Goal: Transaction & Acquisition: Download file/media

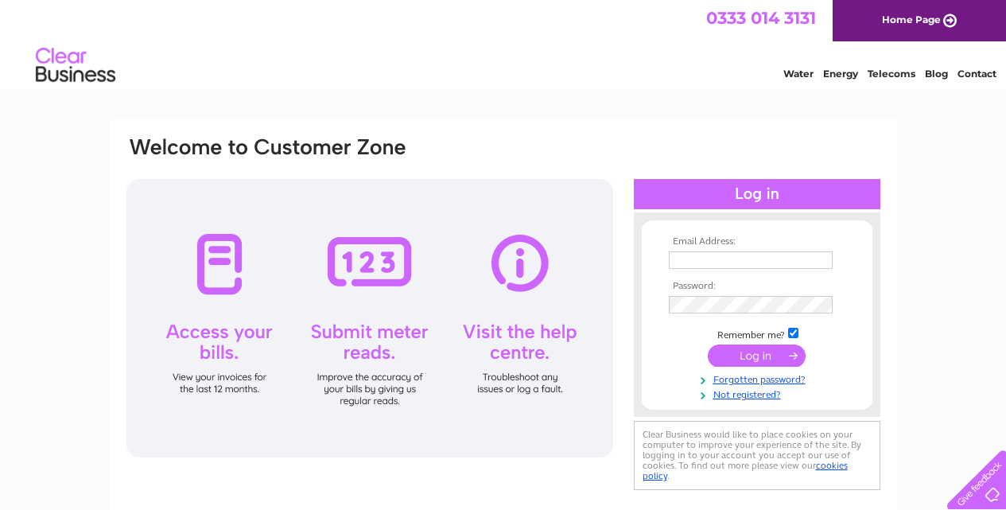
type input "e.parts@hotmail.com"
click at [789, 352] on input "submit" at bounding box center [757, 355] width 98 height 22
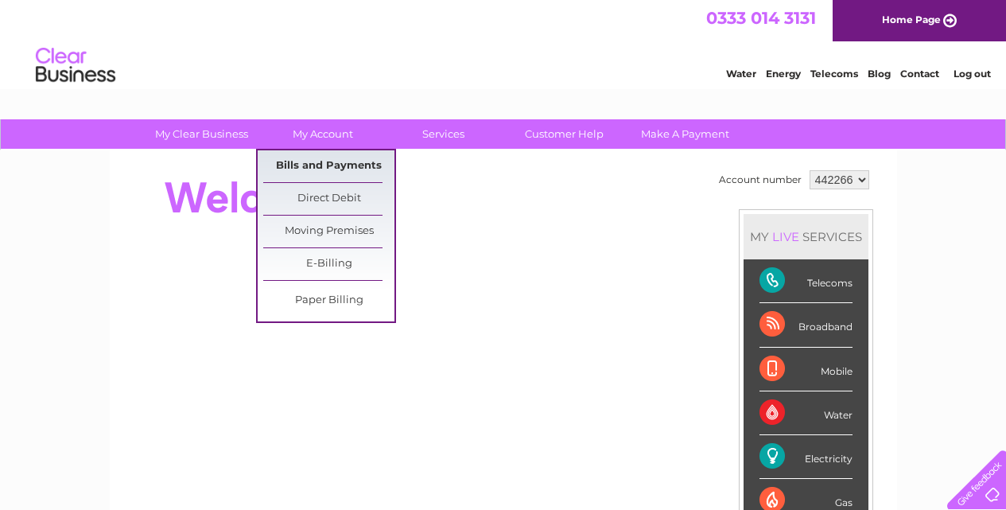
click at [341, 166] on link "Bills and Payments" at bounding box center [328, 166] width 131 height 32
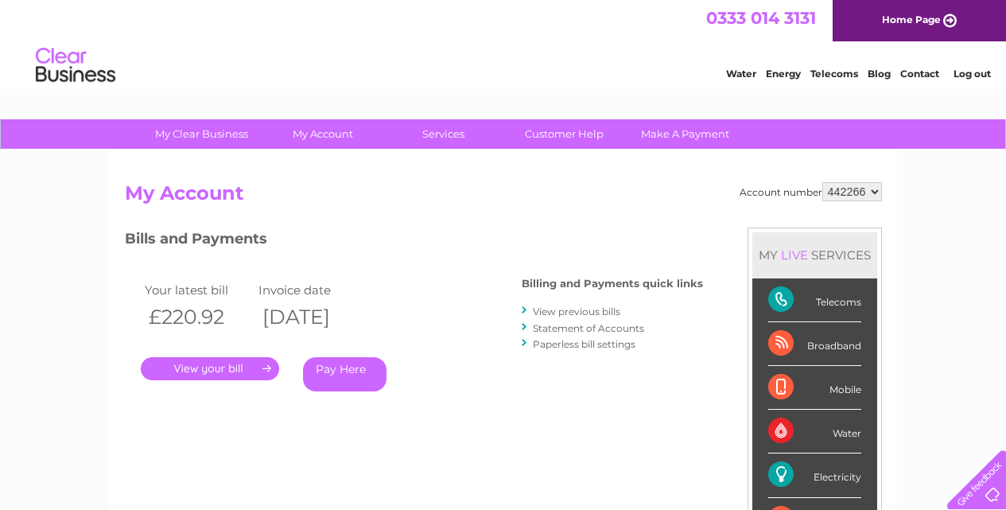
click at [572, 313] on link "View previous bills" at bounding box center [577, 311] width 88 height 12
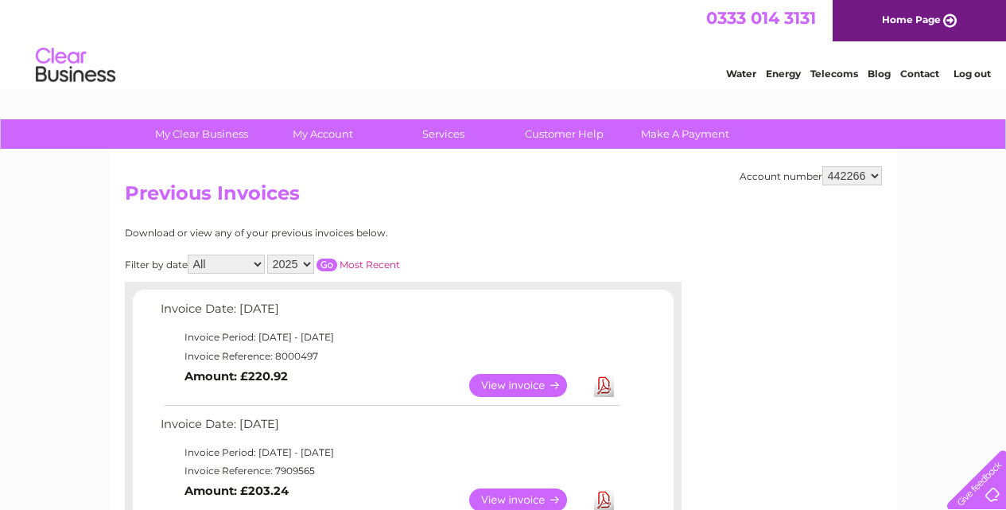
click at [261, 265] on select "All January February March April May June July August September October Novembe…" at bounding box center [226, 264] width 77 height 19
select select "4"
click at [189, 255] on select "All January February March April May June July August September October Novembe…" at bounding box center [226, 264] width 77 height 19
click at [305, 265] on select "2025 2024 2023 2022" at bounding box center [290, 264] width 47 height 19
select select "2024"
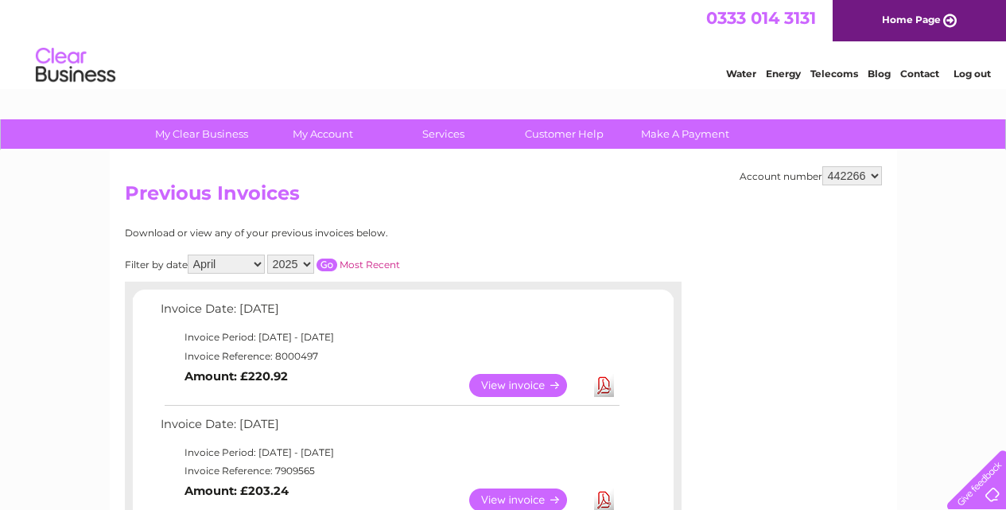
click at [269, 255] on select "2025 2024 2023 2022" at bounding box center [290, 264] width 47 height 19
click at [336, 265] on input "button" at bounding box center [327, 265] width 21 height 13
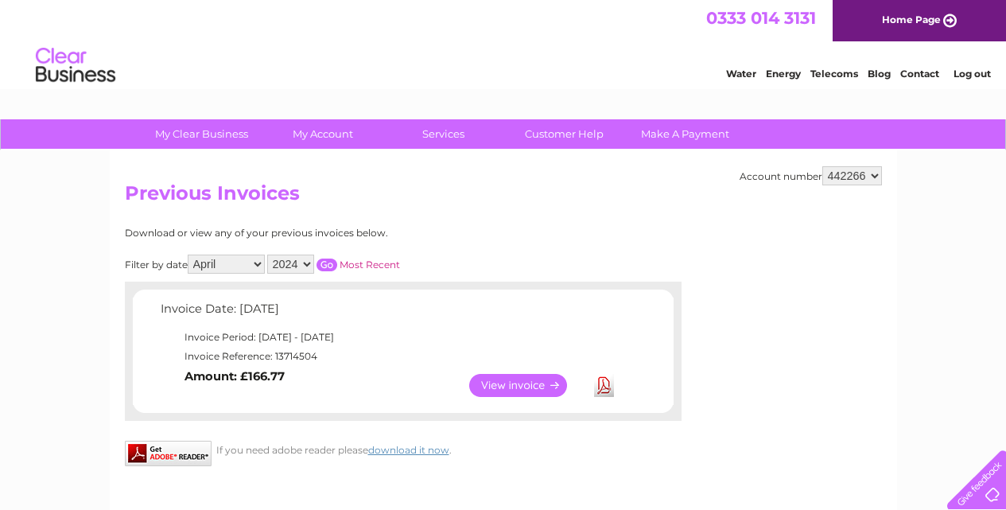
scroll to position [159, 0]
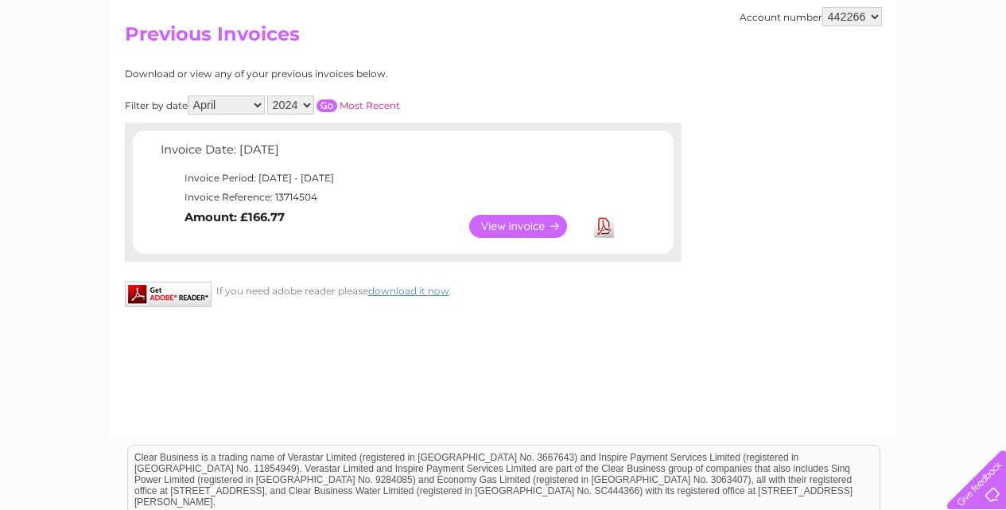
click at [555, 228] on link "View" at bounding box center [527, 226] width 117 height 23
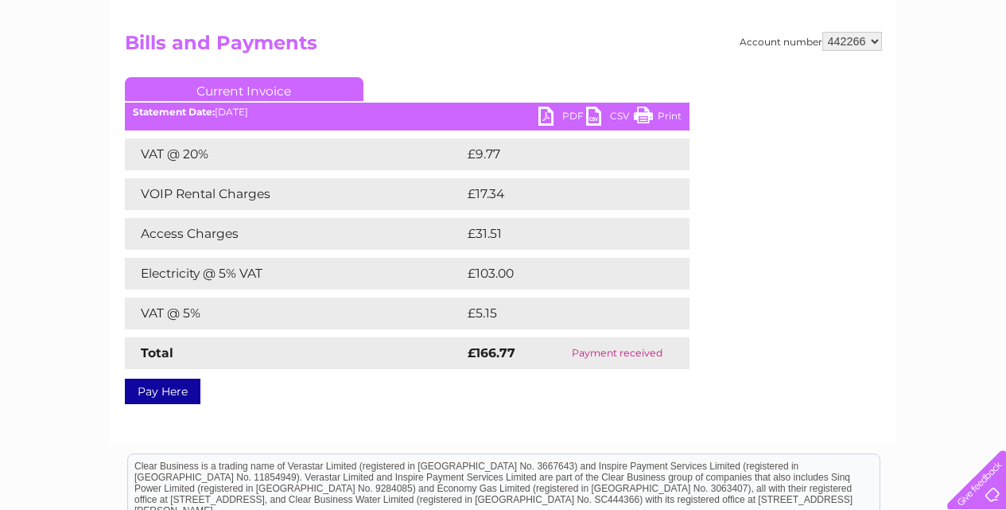
scroll to position [159, 0]
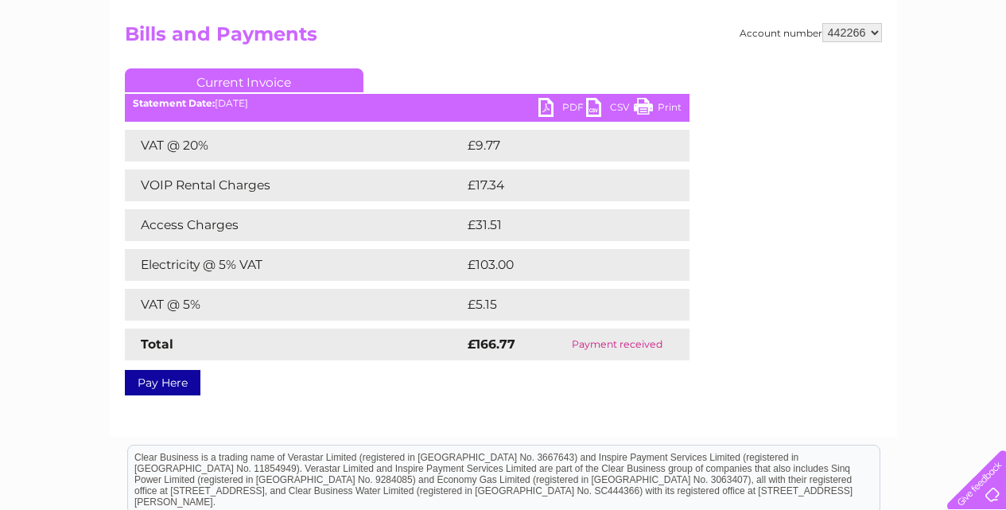
click at [559, 102] on link "PDF" at bounding box center [563, 109] width 48 height 23
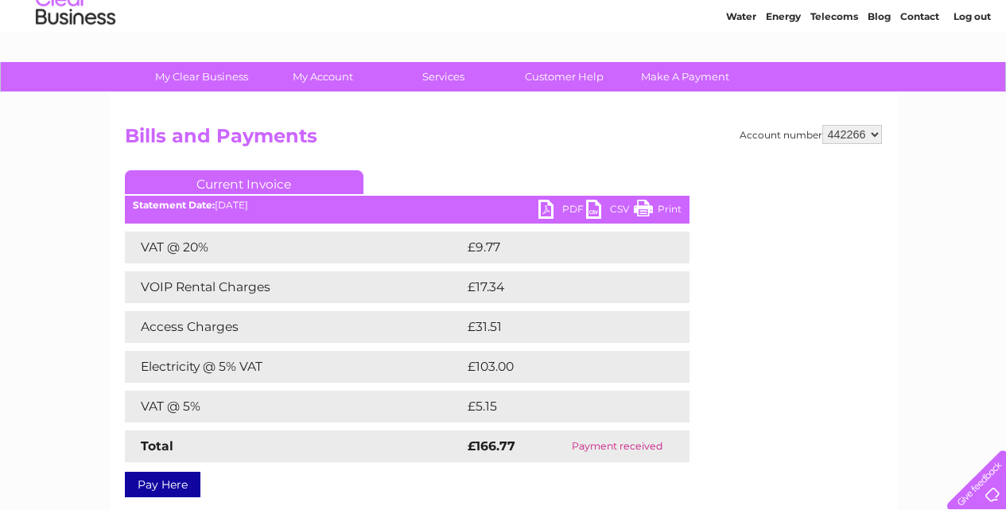
scroll to position [0, 0]
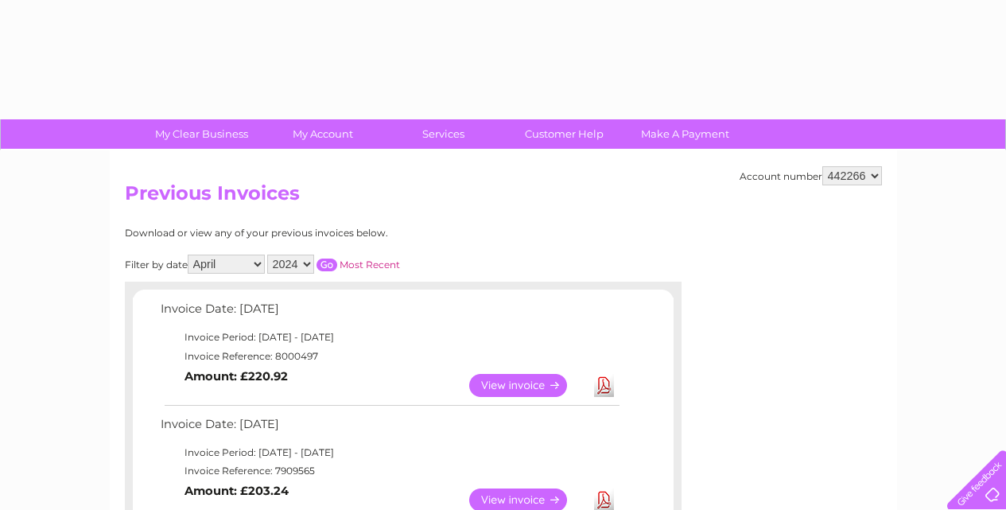
select select "4"
select select "2024"
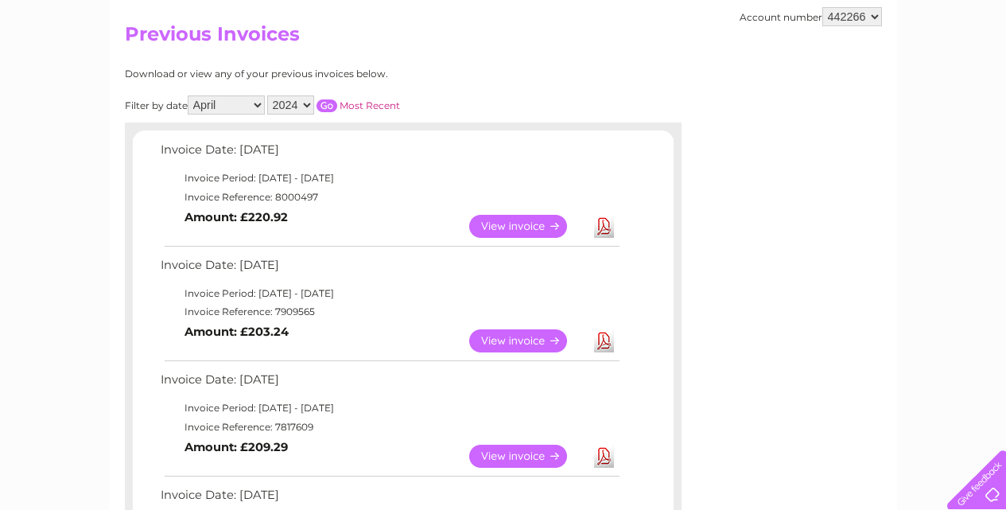
click at [326, 105] on input "button" at bounding box center [327, 105] width 21 height 13
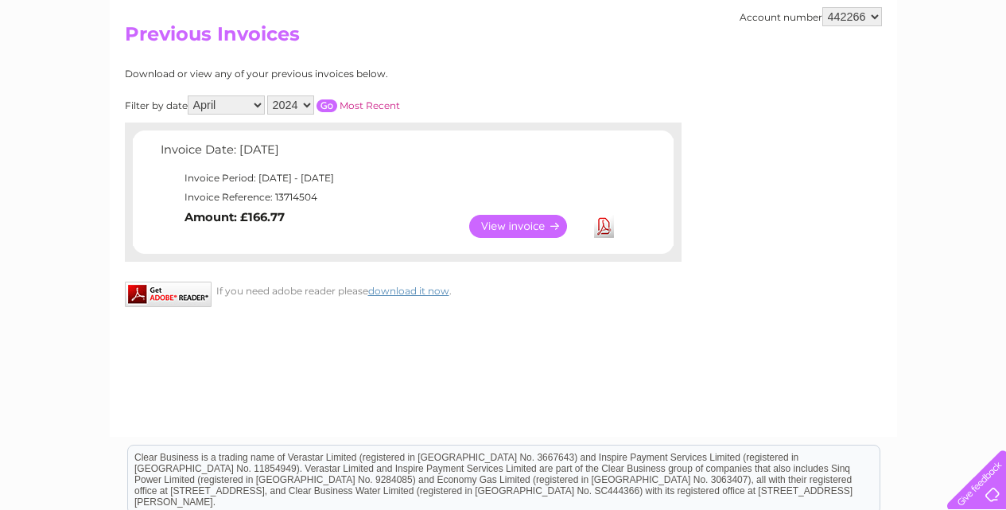
click at [259, 101] on select "All January February March April May June July August September October Novembe…" at bounding box center [226, 104] width 77 height 19
click at [189, 95] on select "All January February March April May June July August September October Novembe…" at bounding box center [226, 104] width 77 height 19
click at [331, 102] on input "button" at bounding box center [327, 105] width 21 height 13
click at [607, 227] on link "Download" at bounding box center [604, 226] width 20 height 23
click at [255, 104] on select "All January February March April May June July August September October Novembe…" at bounding box center [226, 104] width 77 height 19
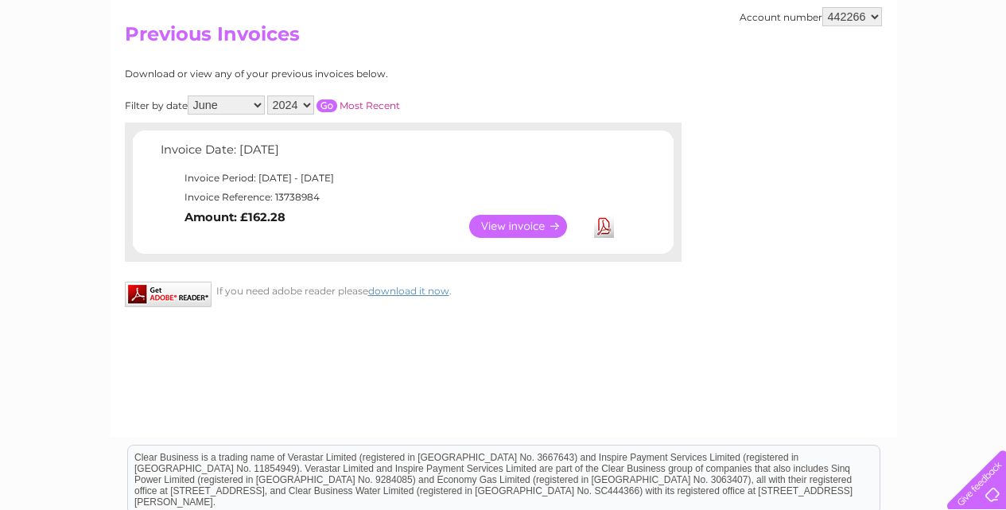
click at [189, 95] on select "All January February March April May June July August September October Novembe…" at bounding box center [226, 104] width 77 height 19
click at [325, 104] on input "button" at bounding box center [327, 105] width 21 height 13
click at [609, 220] on link "Download" at bounding box center [604, 226] width 20 height 23
click at [262, 104] on select "All January February March April May June July August September October Novembe…" at bounding box center [226, 104] width 77 height 19
click at [189, 95] on select "All January February March April May June July August September October Novembe…" at bounding box center [226, 104] width 77 height 19
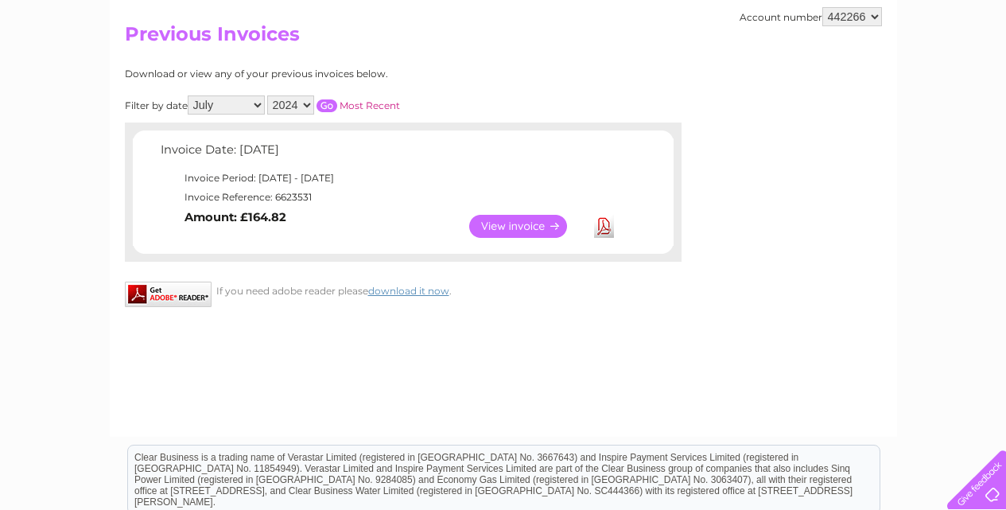
click at [328, 105] on input "button" at bounding box center [327, 105] width 21 height 13
click at [604, 226] on link "Download" at bounding box center [604, 226] width 20 height 23
click at [255, 105] on select "All January February March April May June July August September October Novembe…" at bounding box center [226, 104] width 77 height 19
click at [189, 95] on select "All January February March April May June July August September October Novembe…" at bounding box center [226, 104] width 77 height 19
click at [325, 104] on input "button" at bounding box center [327, 105] width 21 height 13
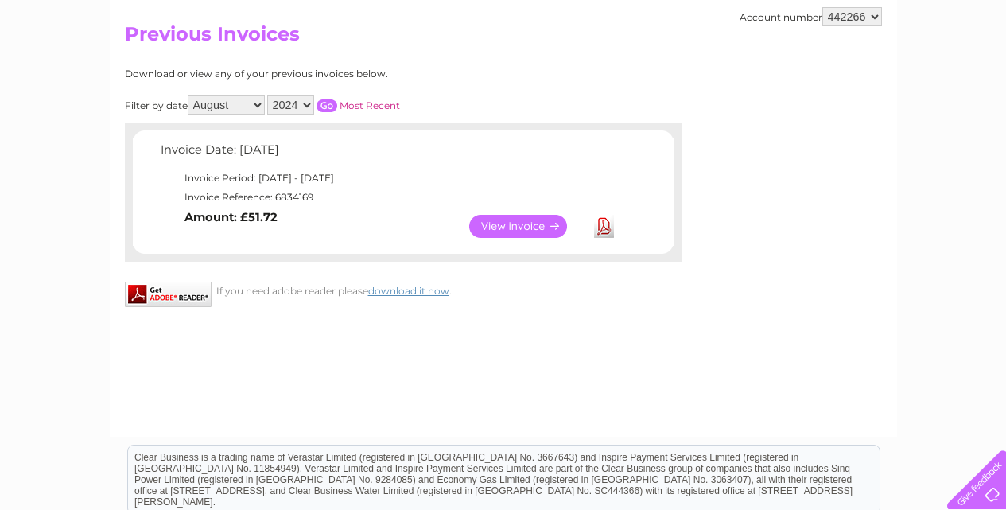
click at [601, 220] on link "Download" at bounding box center [604, 226] width 20 height 23
click at [259, 102] on select "All January February March April May June July August September October Novembe…" at bounding box center [226, 104] width 77 height 19
click at [189, 95] on select "All January February March April May June July August September October Novembe…" at bounding box center [226, 104] width 77 height 19
click at [324, 100] on input "button" at bounding box center [327, 105] width 21 height 13
click at [604, 226] on link "Download" at bounding box center [604, 226] width 20 height 23
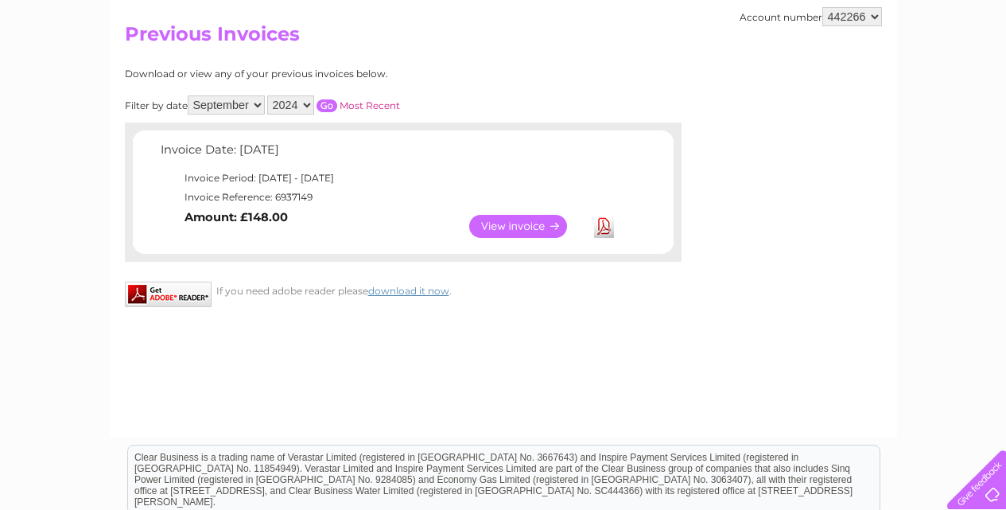
click at [257, 103] on select "All January February March April May June July August September October Novembe…" at bounding box center [226, 104] width 77 height 19
click at [189, 95] on select "All January February March April May June July August September October Novembe…" at bounding box center [226, 104] width 77 height 19
click at [323, 103] on input "button" at bounding box center [327, 105] width 21 height 13
click at [600, 227] on link "Download" at bounding box center [604, 226] width 20 height 23
click at [259, 103] on select "All January February March April May June July August September October Novembe…" at bounding box center [226, 104] width 77 height 19
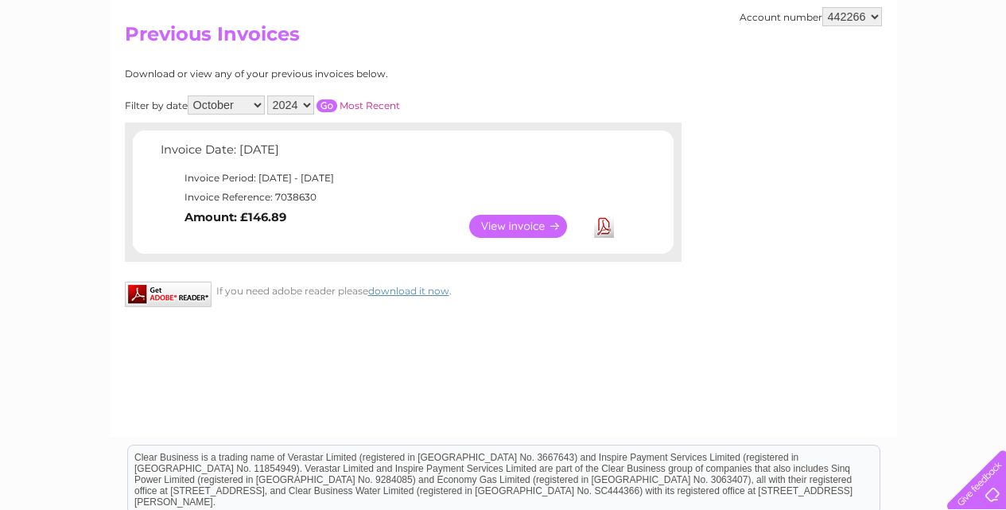
click at [189, 95] on select "All January February March April May June July August September October Novembe…" at bounding box center [226, 104] width 77 height 19
click at [331, 104] on input "button" at bounding box center [327, 105] width 21 height 13
click at [609, 225] on link "Download" at bounding box center [604, 226] width 20 height 23
click at [263, 106] on select "All January February March April May June July August September October Novembe…" at bounding box center [226, 104] width 77 height 19
click at [189, 95] on select "All January February March April May June July August September October Novembe…" at bounding box center [226, 104] width 77 height 19
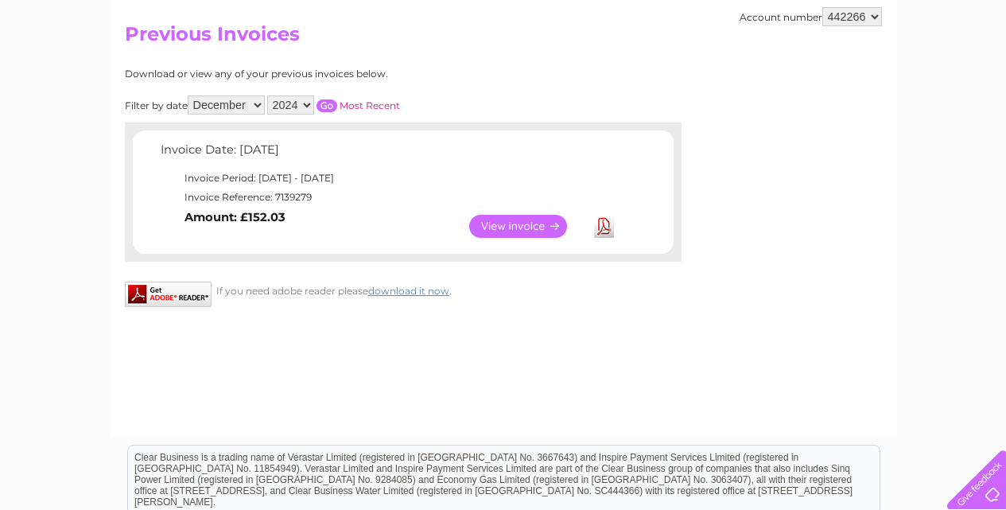
click at [326, 102] on input "button" at bounding box center [327, 105] width 21 height 13
click at [609, 224] on link "Download" at bounding box center [604, 226] width 20 height 23
click at [263, 99] on select "All January February March April May June July August September October Novembe…" at bounding box center [226, 104] width 77 height 19
select select "1"
click at [189, 95] on select "All January February March April May June July August September October Novembe…" at bounding box center [226, 104] width 77 height 19
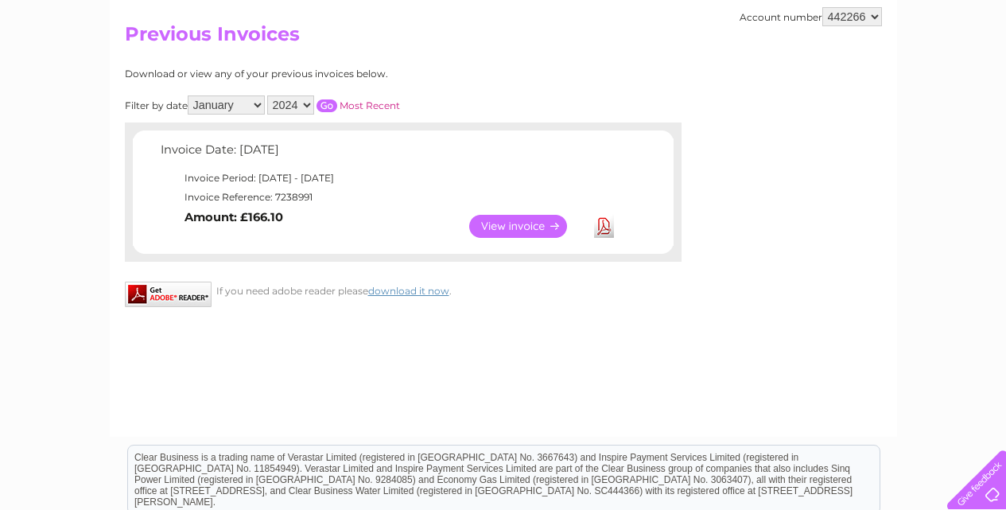
click at [309, 104] on select "2025 2024 2023 2022" at bounding box center [290, 104] width 47 height 19
select select "2025"
click at [269, 95] on select "2025 2024 2023 2022" at bounding box center [290, 104] width 47 height 19
click at [326, 102] on input "button" at bounding box center [327, 105] width 21 height 13
click at [598, 225] on link "Download" at bounding box center [604, 226] width 20 height 23
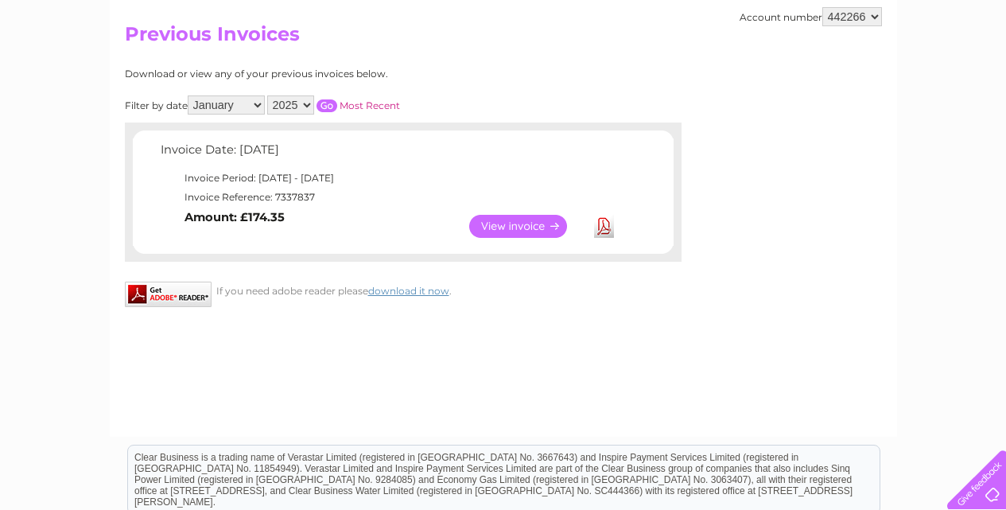
click at [259, 105] on select "All January February March April May June July August September October Novembe…" at bounding box center [226, 104] width 77 height 19
click at [189, 95] on select "All January February March April May June July August September October Novembe…" at bounding box center [226, 104] width 77 height 19
click at [332, 100] on input "button" at bounding box center [327, 105] width 21 height 13
click at [603, 228] on link "Download" at bounding box center [604, 226] width 20 height 23
click at [258, 107] on select "All January February March April May June July August September October Novembe…" at bounding box center [226, 104] width 77 height 19
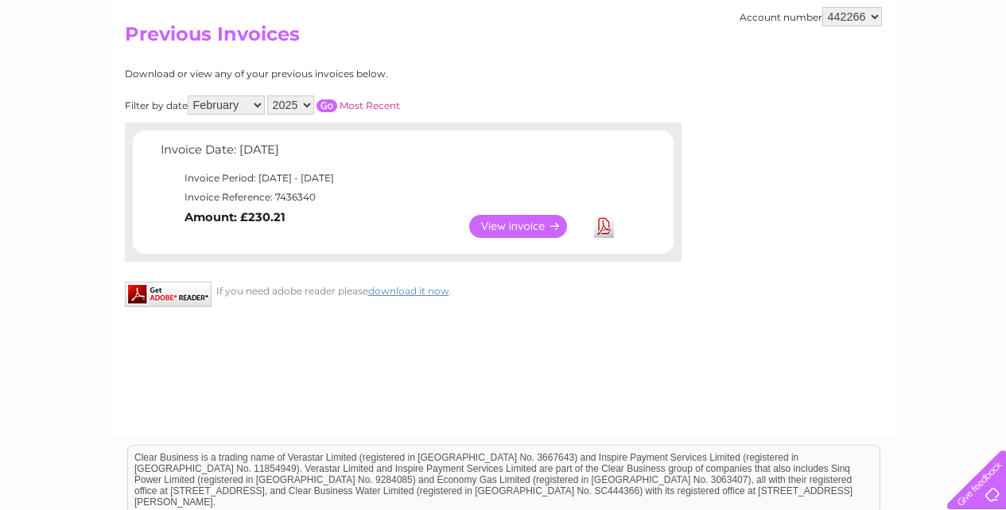
select select "3"
click at [189, 95] on select "All January February March April May June July August September October Novembe…" at bounding box center [226, 104] width 77 height 19
click at [331, 102] on input "button" at bounding box center [327, 105] width 21 height 13
click at [606, 231] on link "Download" at bounding box center [604, 226] width 20 height 23
click at [329, 107] on input "button" at bounding box center [327, 105] width 21 height 13
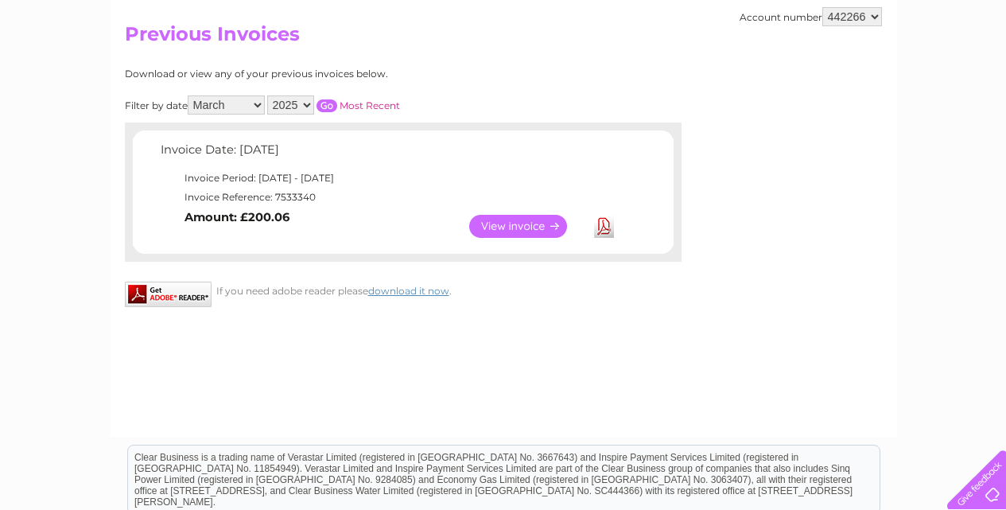
click at [610, 232] on link "Download" at bounding box center [604, 226] width 20 height 23
